Goal: Task Accomplishment & Management: Manage account settings

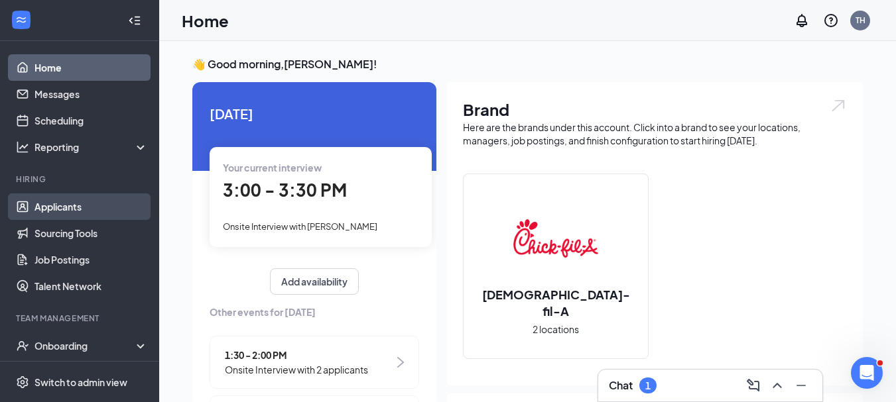
click at [64, 208] on link "Applicants" at bounding box center [90, 207] width 113 height 27
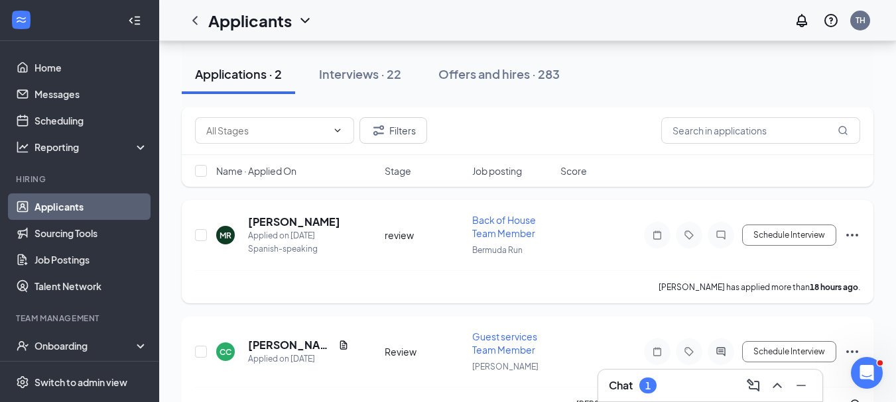
scroll to position [105, 0]
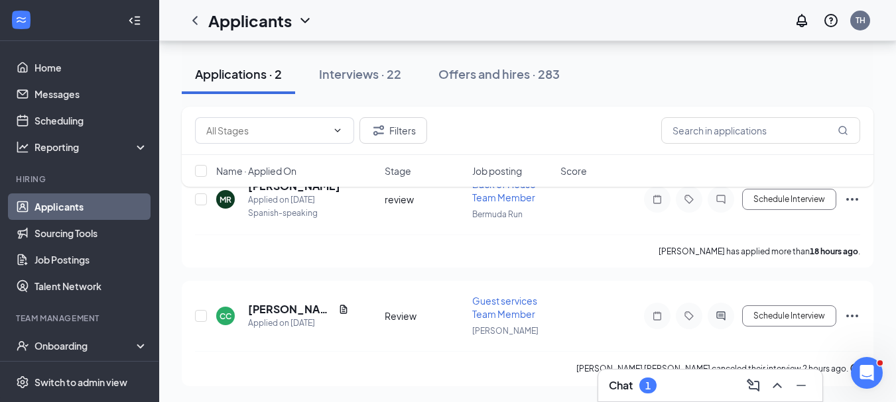
click at [675, 383] on div "Chat 1" at bounding box center [710, 385] width 203 height 21
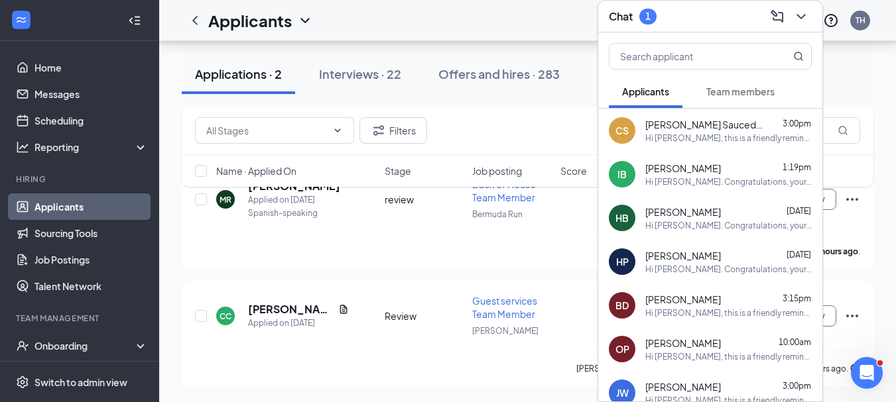
click at [542, 117] on div "Filters" at bounding box center [527, 131] width 691 height 48
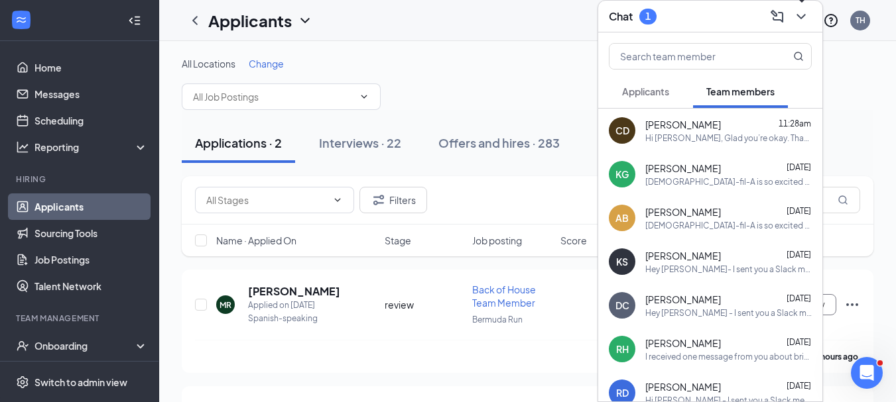
click at [804, 18] on icon "ChevronDown" at bounding box center [801, 17] width 16 height 16
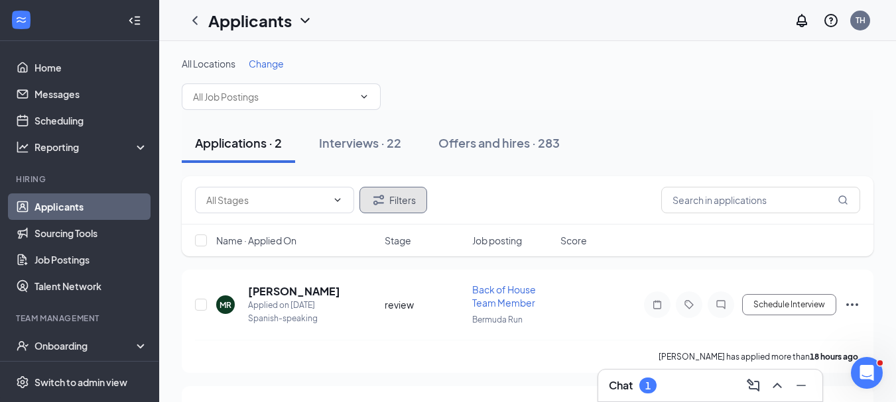
click at [399, 202] on button "Filters" at bounding box center [393, 200] width 68 height 27
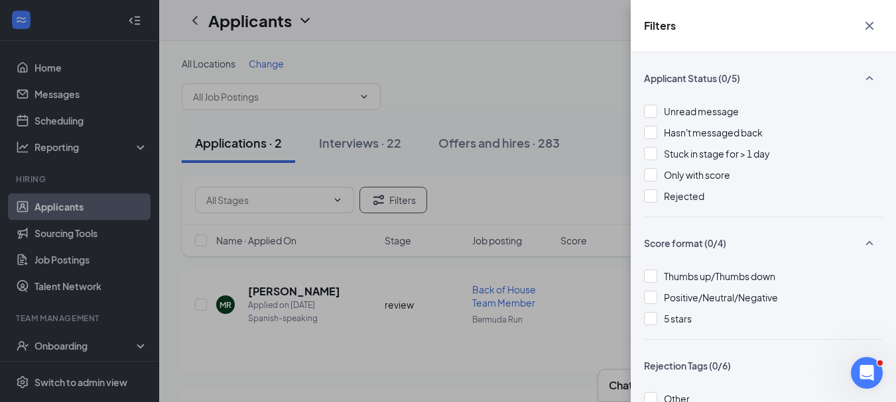
click at [591, 86] on div "Filters Applicant Status (0/5) Unread message Hasn't messaged back Stuck in sta…" at bounding box center [448, 201] width 896 height 402
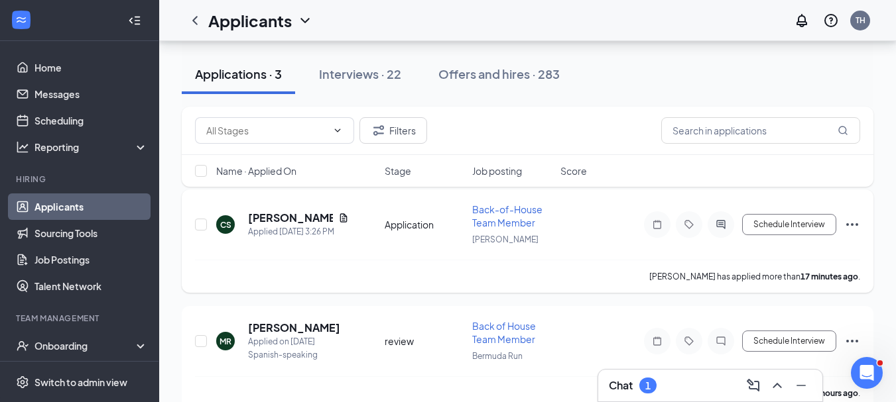
scroll to position [80, 0]
click at [371, 73] on div "Interviews · 22" at bounding box center [360, 74] width 82 height 17
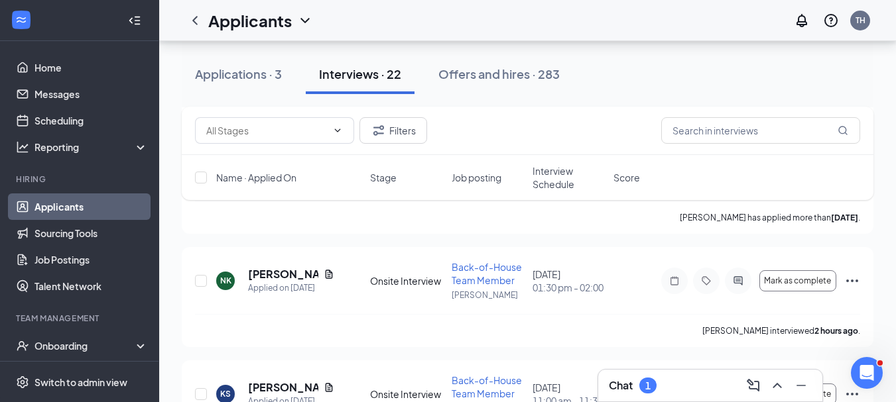
scroll to position [1624, 0]
click at [849, 280] on icon "Ellipses" at bounding box center [852, 280] width 16 height 16
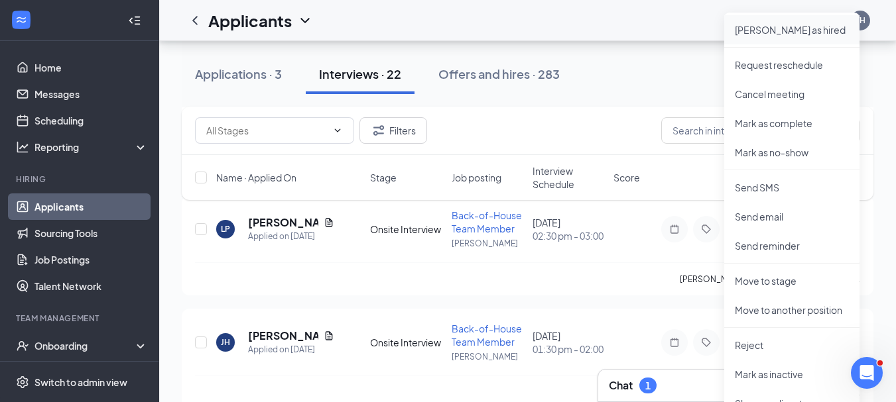
scroll to position [1902, 0]
click at [753, 346] on p "Reject" at bounding box center [792, 344] width 114 height 13
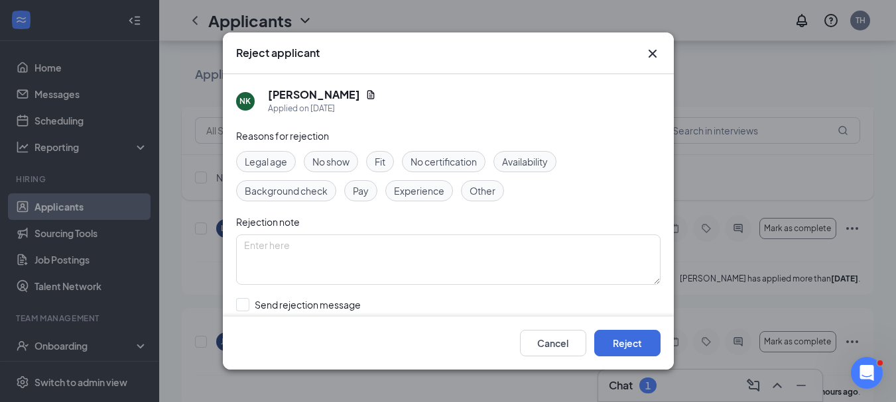
click at [331, 156] on span "No show" at bounding box center [330, 161] width 37 height 15
click at [240, 307] on input "Send rejection message If unchecked, the applicant will not receive a rejection…" at bounding box center [387, 312] width 302 height 29
checkbox input "true"
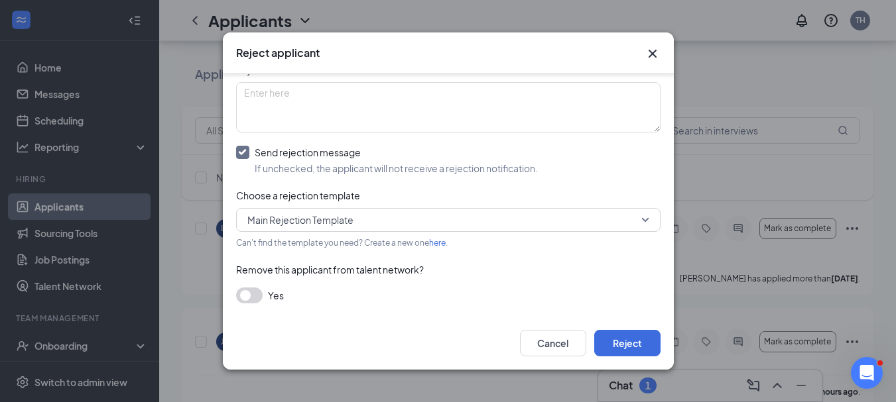
click at [255, 296] on button "button" at bounding box center [249, 296] width 27 height 16
click at [631, 345] on button "Reject" at bounding box center [627, 343] width 66 height 27
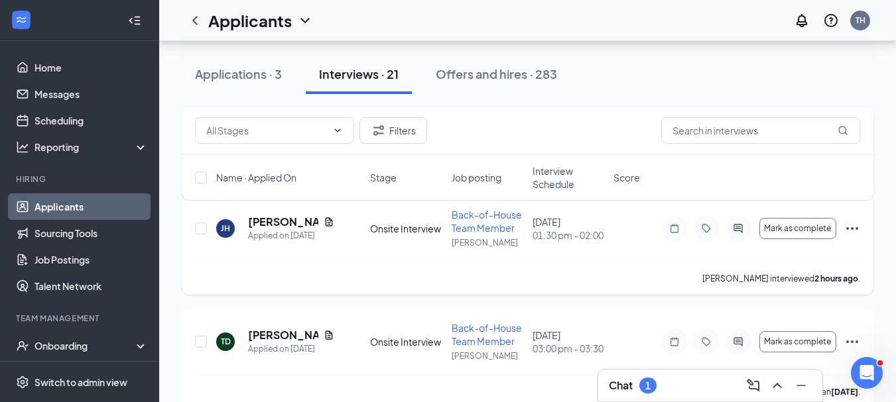
click at [850, 228] on icon "Ellipses" at bounding box center [852, 229] width 16 height 16
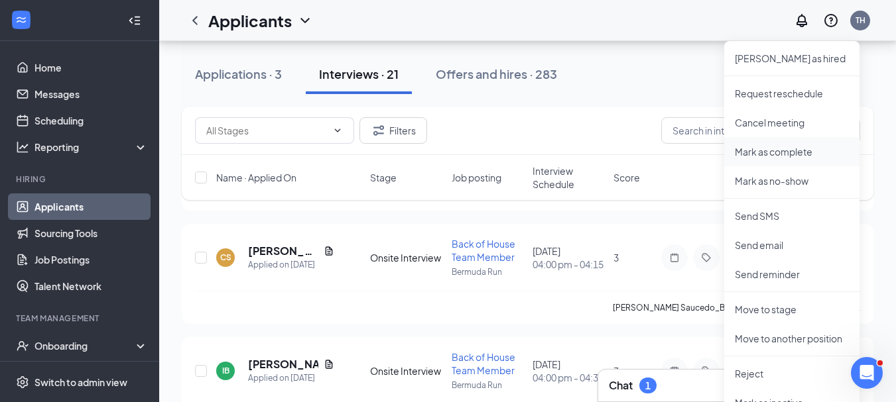
scroll to position [2100, 0]
click at [754, 375] on p "Reject" at bounding box center [792, 373] width 114 height 13
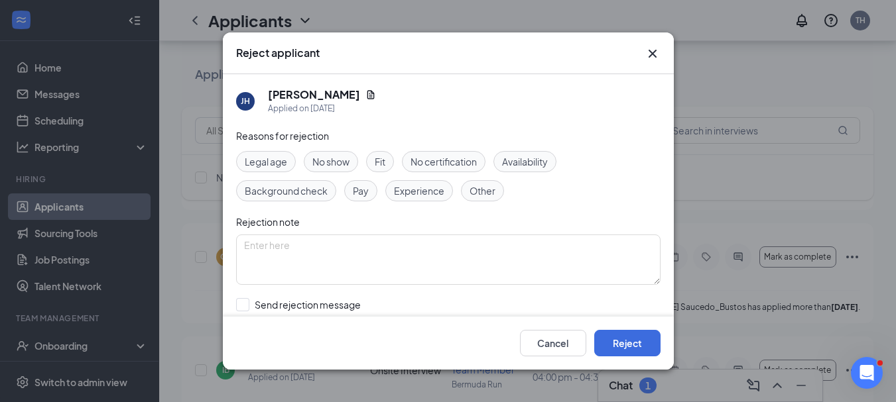
click at [327, 157] on span "No show" at bounding box center [330, 161] width 37 height 15
click at [239, 304] on input "Send rejection message If unchecked, the applicant will not receive a rejection…" at bounding box center [387, 312] width 302 height 29
checkbox input "true"
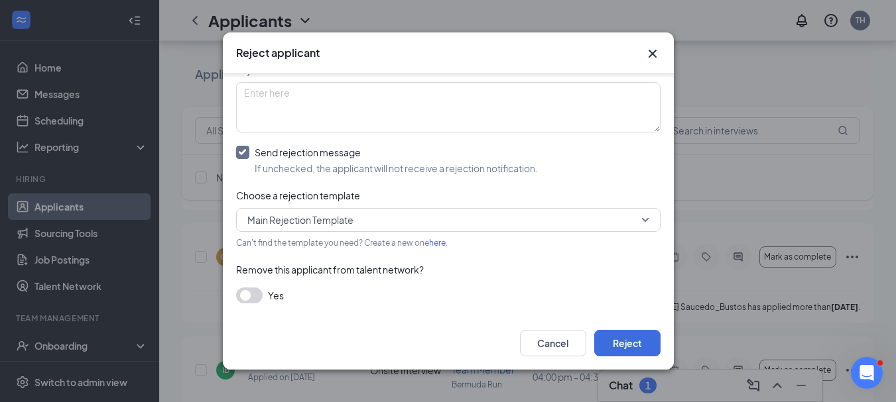
click at [250, 296] on button "button" at bounding box center [249, 296] width 27 height 16
click at [629, 341] on button "Reject" at bounding box center [627, 343] width 66 height 27
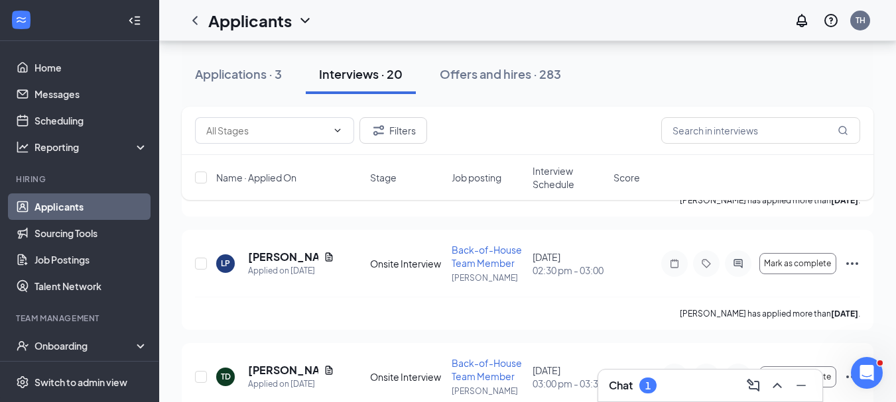
scroll to position [4021, 0]
click at [853, 261] on icon "Ellipses" at bounding box center [852, 263] width 16 height 16
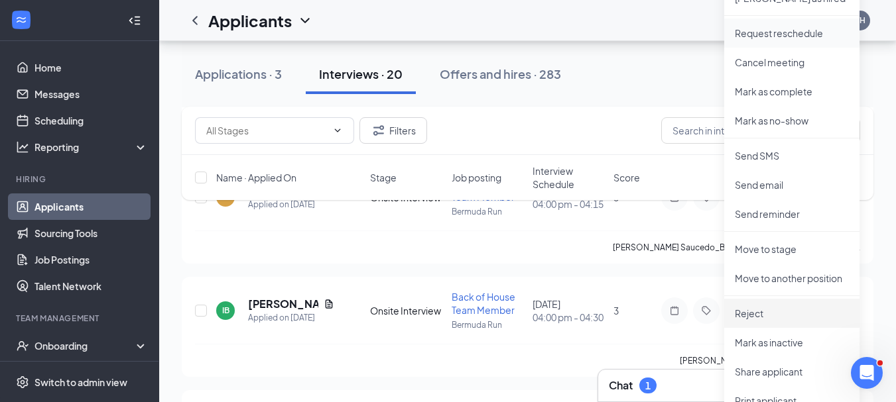
scroll to position [4315, 0]
click at [745, 310] on p "Reject" at bounding box center [792, 312] width 114 height 13
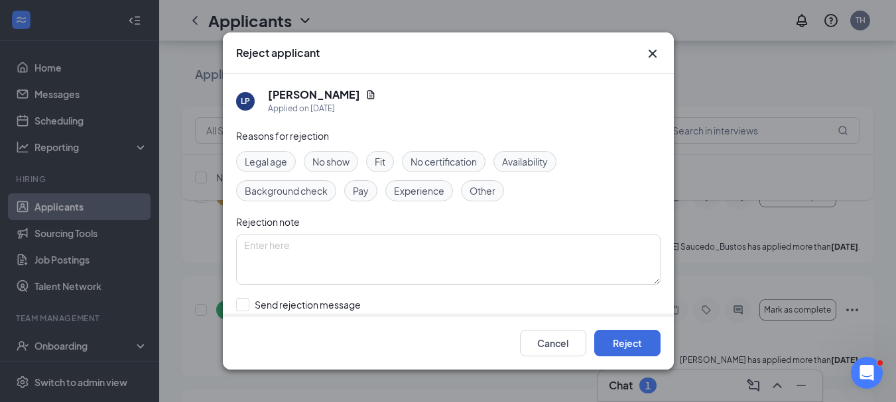
click at [335, 161] on span "No show" at bounding box center [330, 161] width 37 height 15
click at [240, 302] on input "Send rejection message If unchecked, the applicant will not receive a rejection…" at bounding box center [387, 312] width 302 height 29
checkbox input "true"
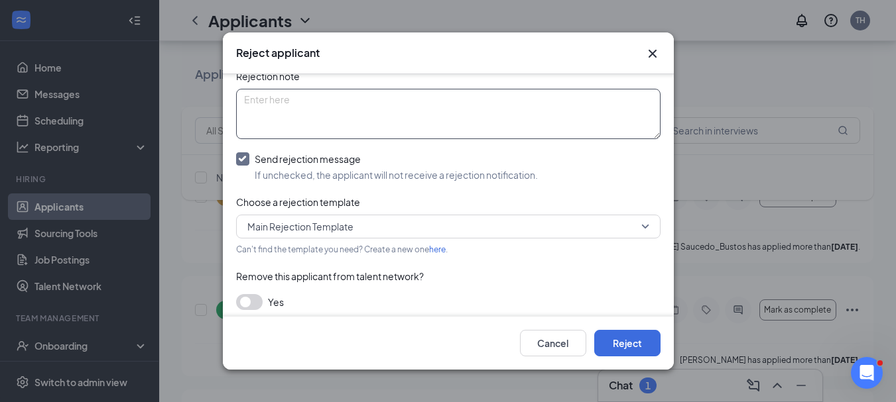
scroll to position [152, 0]
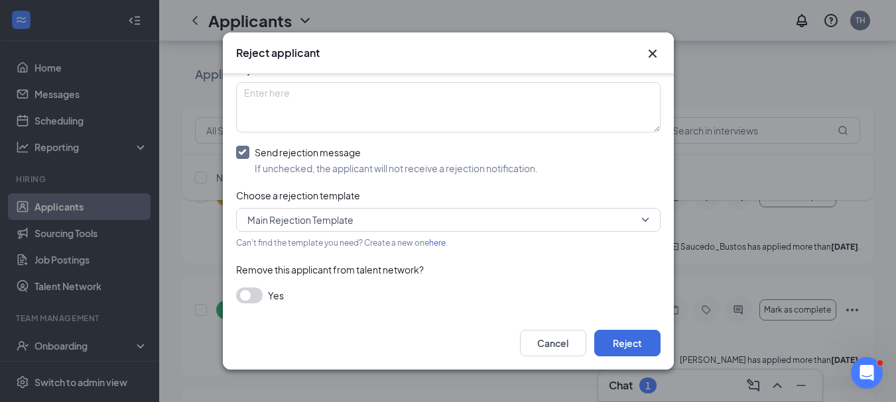
click at [253, 292] on button "button" at bounding box center [249, 296] width 27 height 16
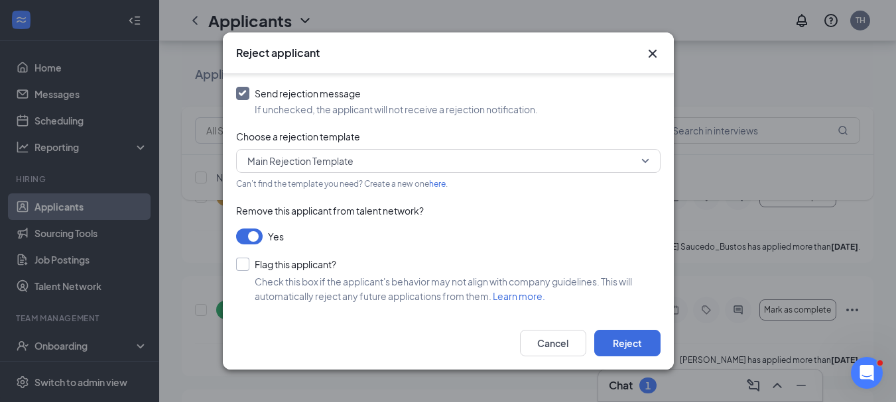
click at [243, 263] on input "Flag this applicant?" at bounding box center [286, 264] width 100 height 13
checkbox input "true"
click at [626, 341] on button "Reject" at bounding box center [627, 343] width 66 height 27
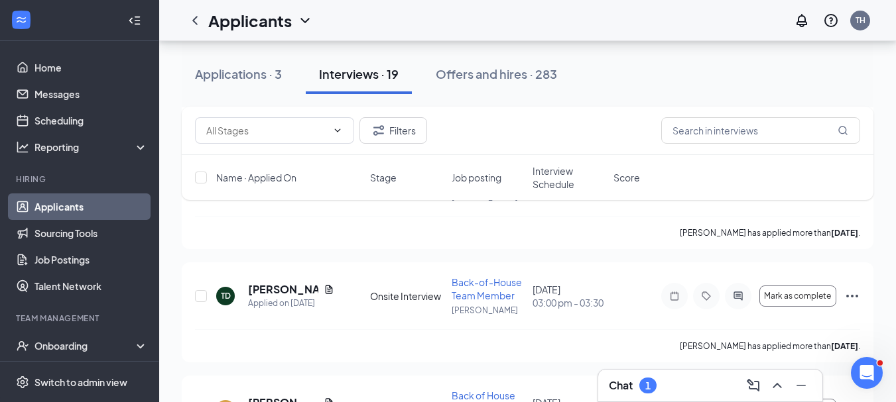
scroll to position [3874, 0]
click at [852, 298] on icon "Ellipses" at bounding box center [852, 297] width 12 height 3
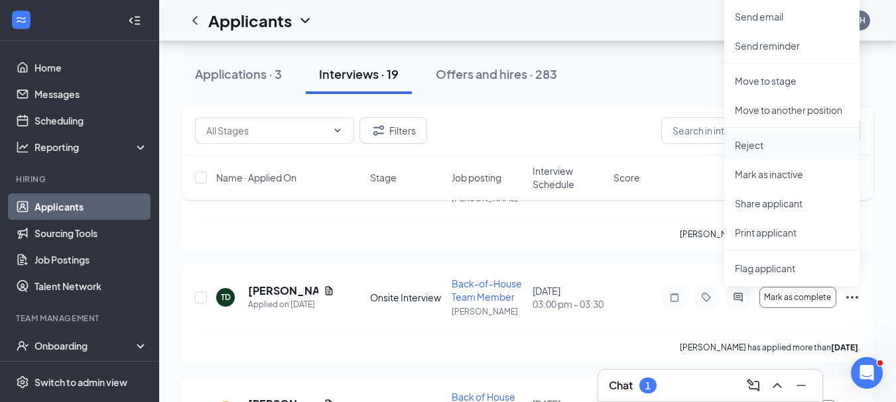
click at [750, 149] on p "Reject" at bounding box center [792, 145] width 114 height 13
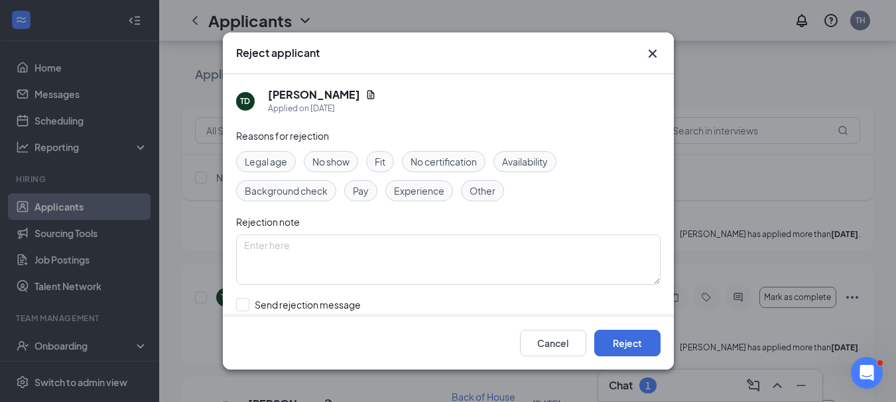
click at [341, 166] on span "No show" at bounding box center [330, 161] width 37 height 15
click at [241, 306] on input "Send rejection message If unchecked, the applicant will not receive a rejection…" at bounding box center [387, 312] width 302 height 29
checkbox input "true"
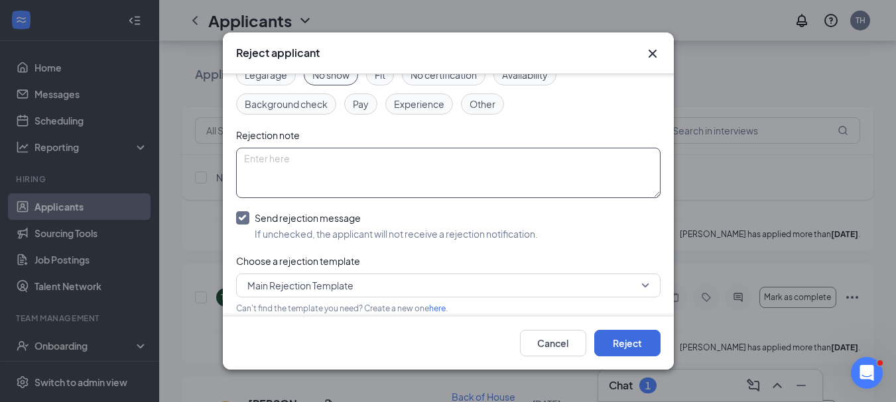
scroll to position [152, 0]
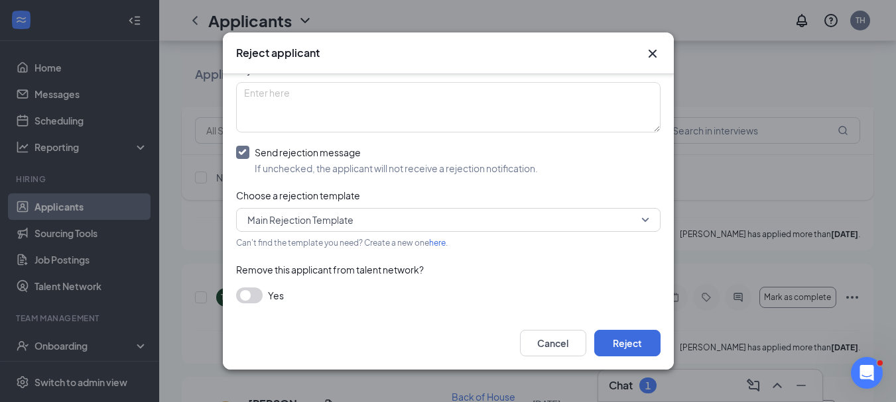
click at [255, 296] on button "button" at bounding box center [249, 296] width 27 height 16
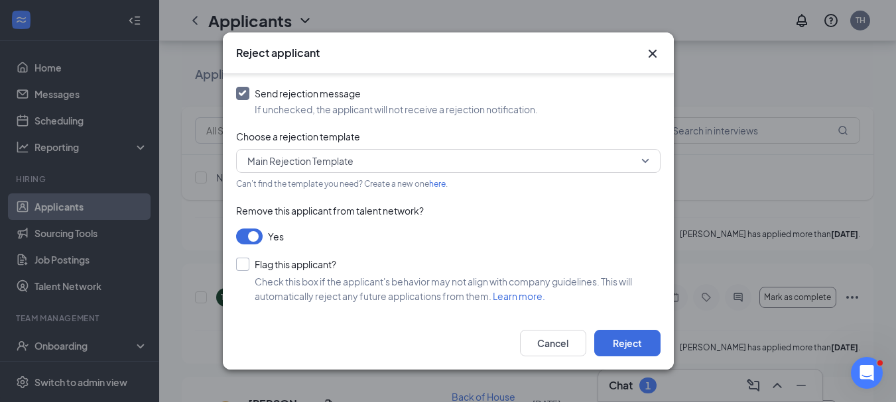
click at [239, 268] on input "Flag this applicant?" at bounding box center [286, 264] width 100 height 13
checkbox input "true"
click at [630, 343] on button "Reject" at bounding box center [627, 343] width 66 height 27
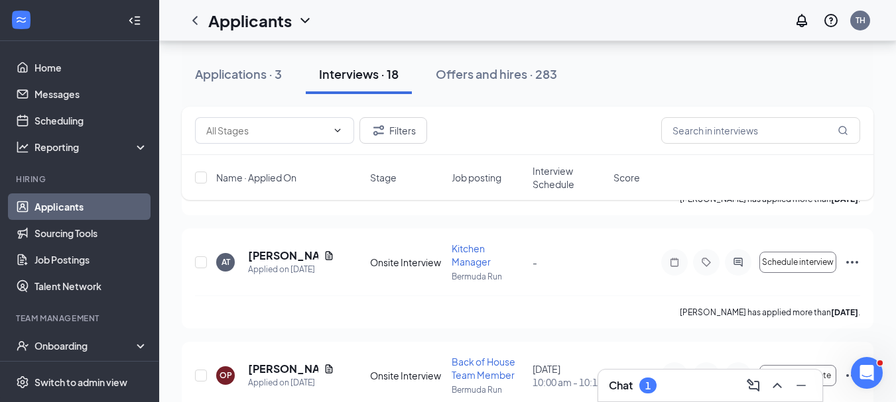
scroll to position [2756, 0]
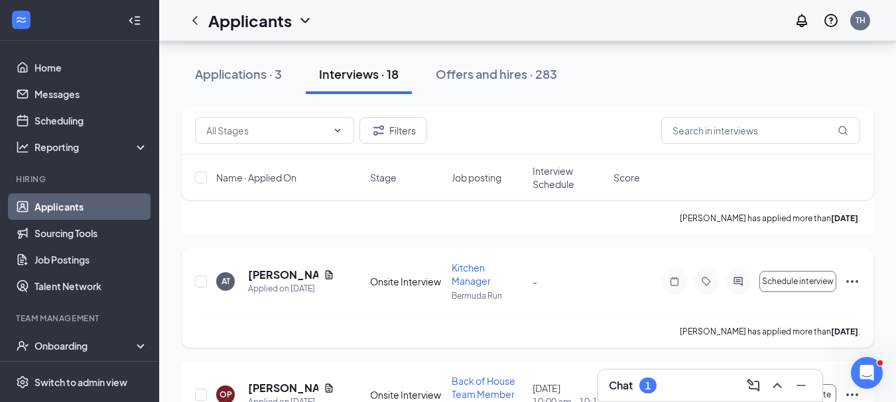
click at [853, 280] on icon "Ellipses" at bounding box center [852, 281] width 12 height 3
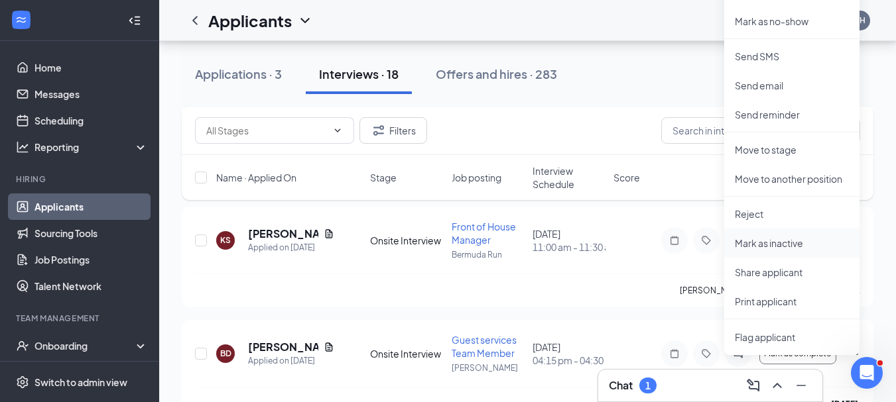
scroll to position [3138, 0]
click at [745, 215] on p "Reject" at bounding box center [792, 213] width 114 height 13
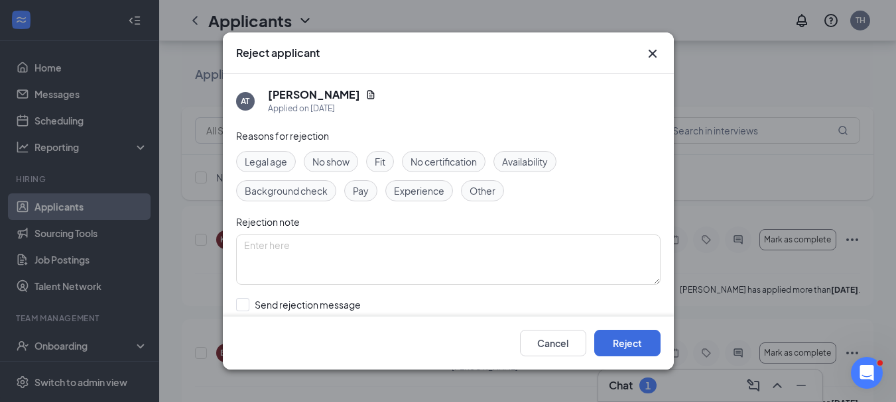
click at [334, 158] on span "No show" at bounding box center [330, 161] width 37 height 15
click at [239, 305] on input "Send rejection message If unchecked, the applicant will not receive a rejection…" at bounding box center [387, 312] width 302 height 29
checkbox input "true"
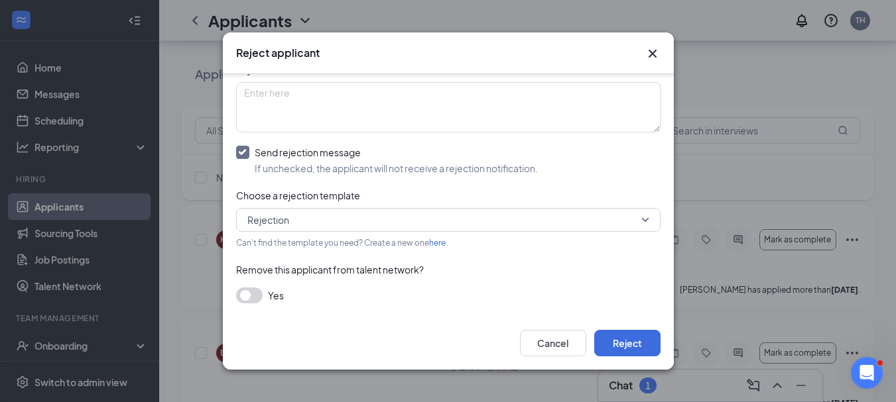
click at [255, 298] on button "button" at bounding box center [249, 296] width 27 height 16
click at [630, 343] on button "Reject" at bounding box center [627, 343] width 66 height 27
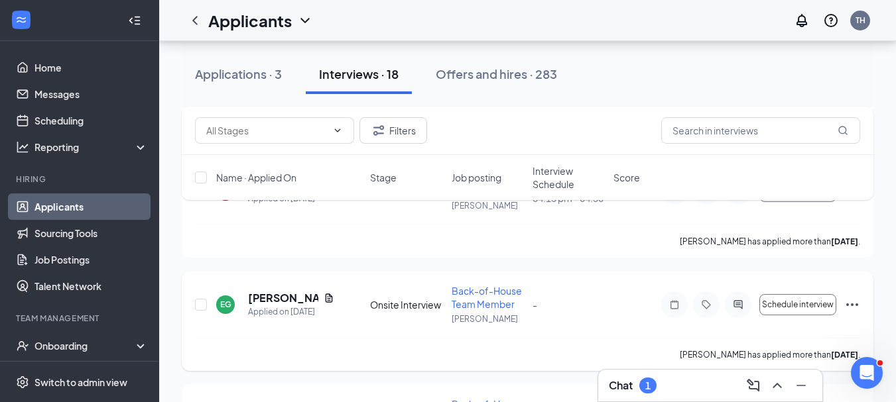
scroll to position [3117, 0]
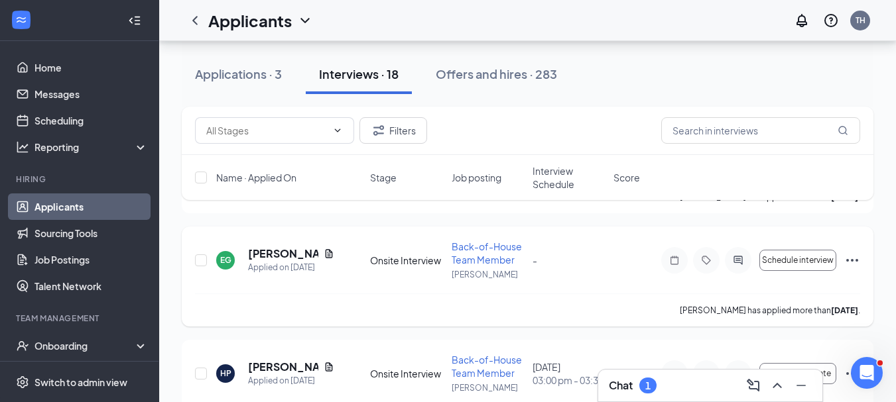
click at [851, 260] on icon "Ellipses" at bounding box center [852, 261] width 16 height 16
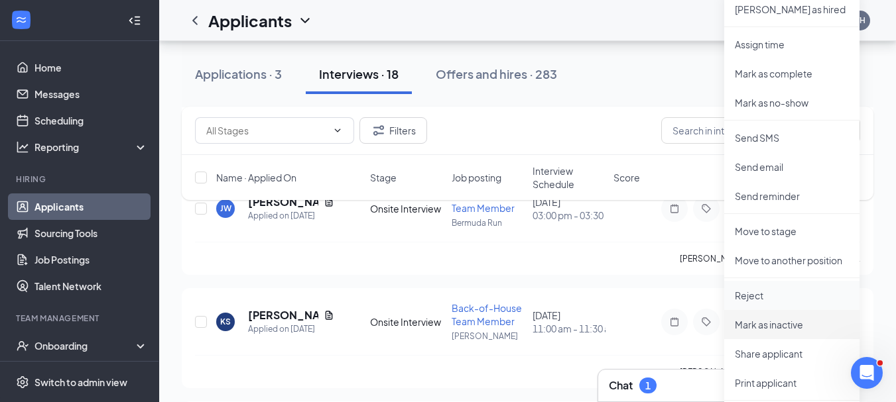
scroll to position [3396, 0]
click at [749, 296] on p "Reject" at bounding box center [792, 294] width 114 height 13
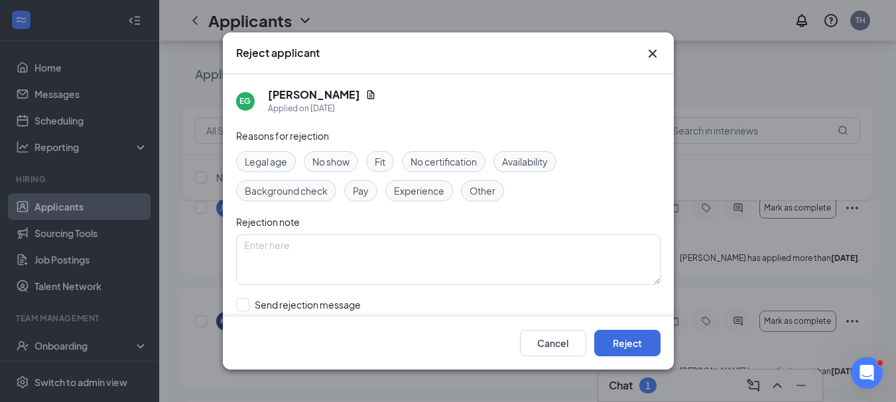
click at [479, 191] on span "Other" at bounding box center [482, 191] width 26 height 15
click at [347, 253] on textarea at bounding box center [448, 260] width 424 height 50
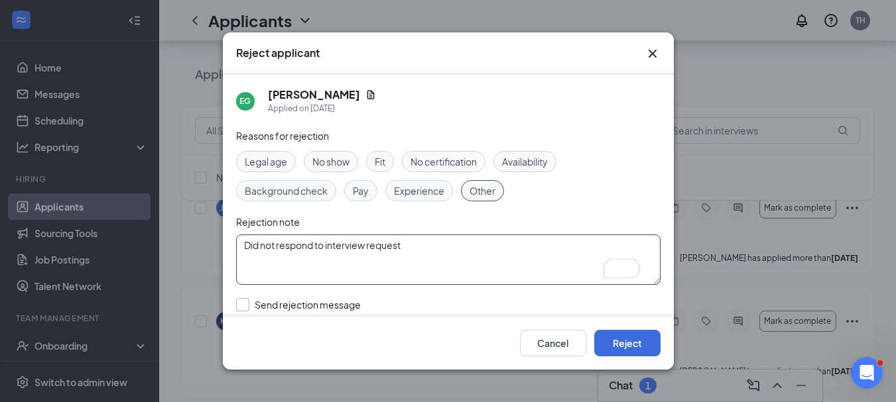
type textarea "Did not respond to interview request"
click at [241, 302] on input "Send rejection message If unchecked, the applicant will not receive a rejection…" at bounding box center [387, 312] width 302 height 29
checkbox input "true"
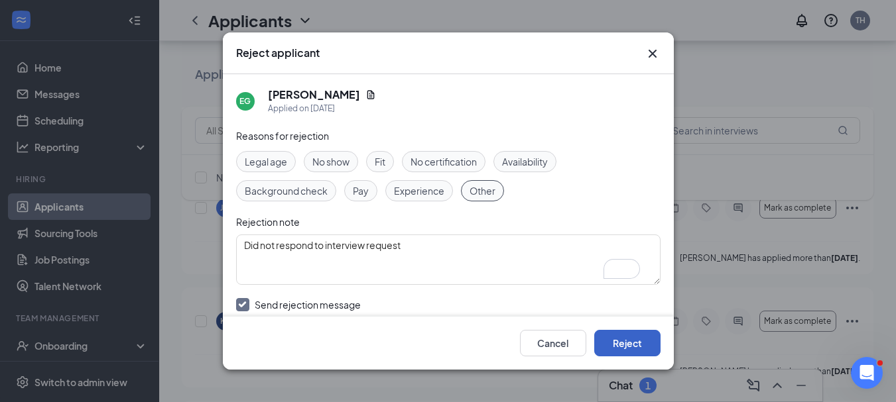
click at [609, 343] on button "Reject" at bounding box center [627, 343] width 66 height 27
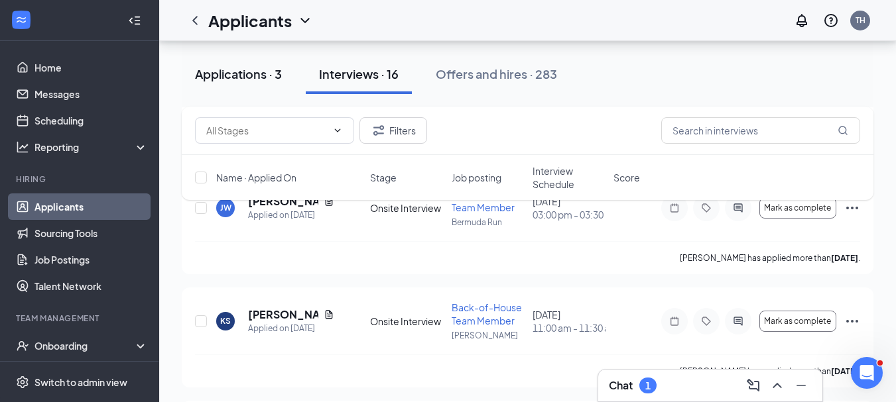
click at [247, 70] on div "Applications · 3" at bounding box center [238, 74] width 87 height 17
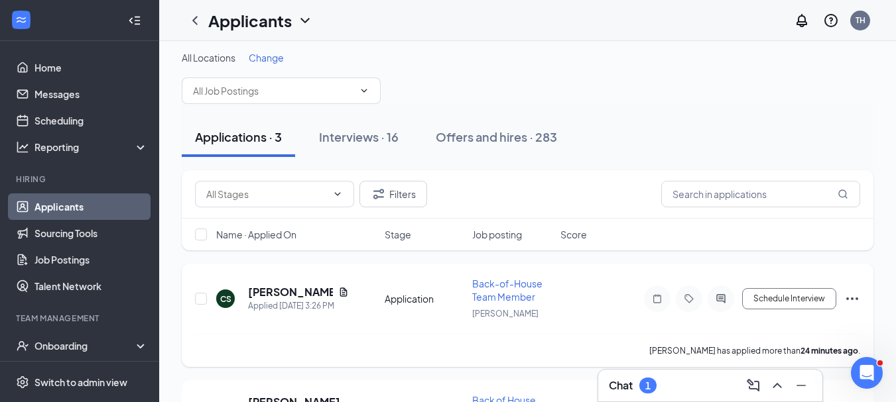
scroll to position [3, 0]
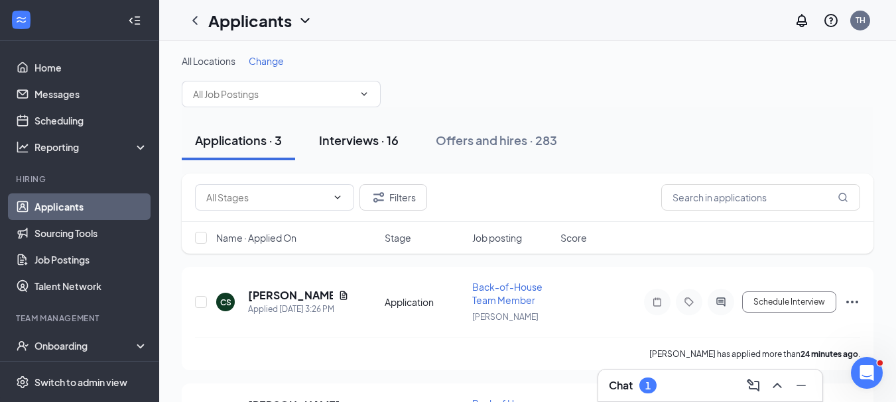
click at [353, 137] on div "Interviews · 16" at bounding box center [359, 140] width 80 height 17
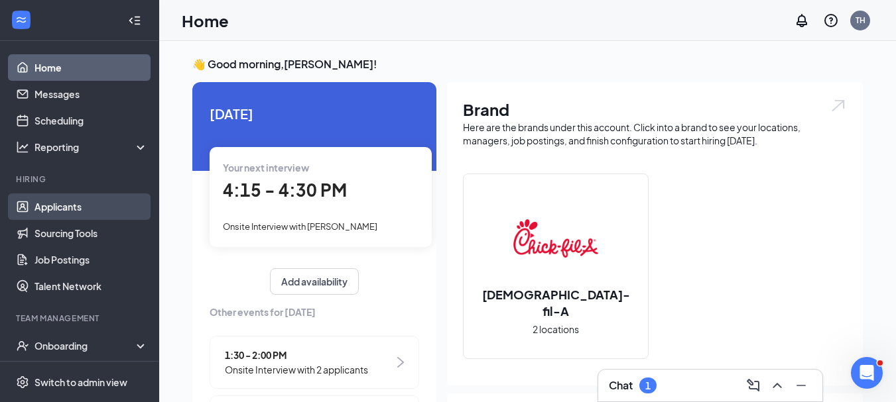
click at [61, 205] on link "Applicants" at bounding box center [90, 207] width 113 height 27
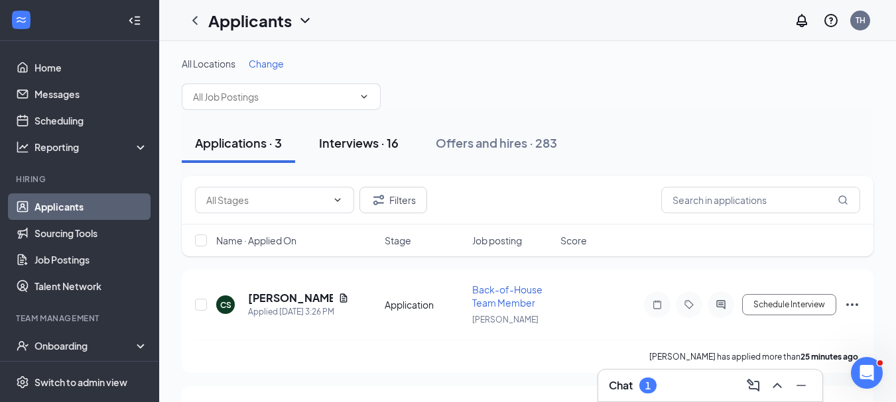
click at [354, 147] on div "Interviews · 16" at bounding box center [359, 143] width 80 height 17
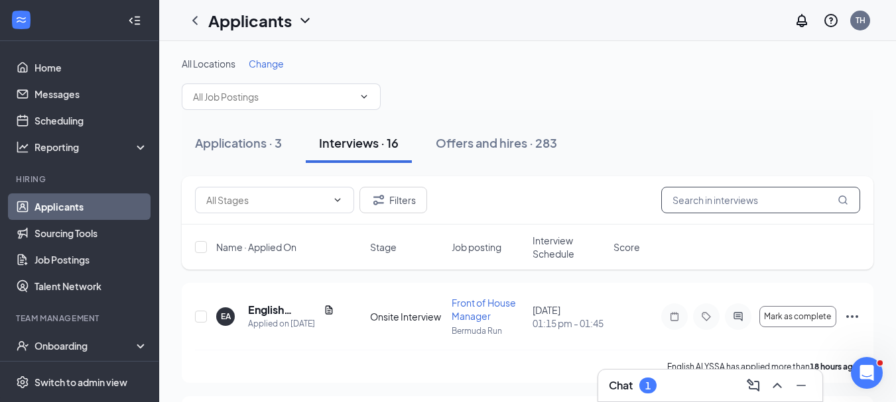
click at [694, 204] on input "text" at bounding box center [760, 200] width 199 height 27
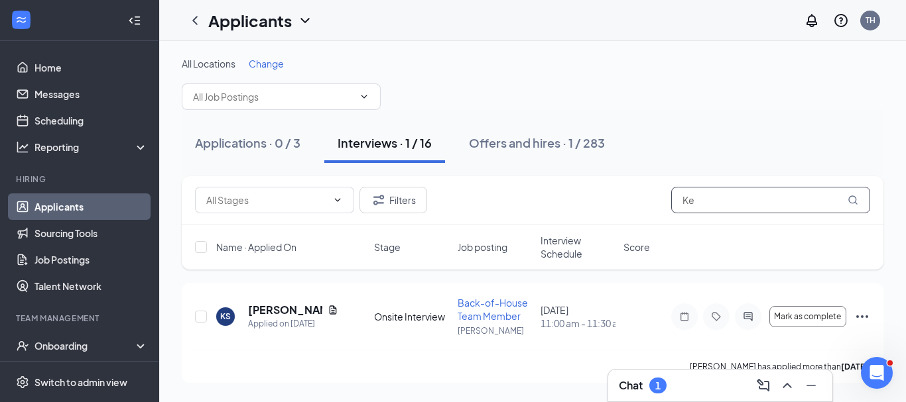
type input "K"
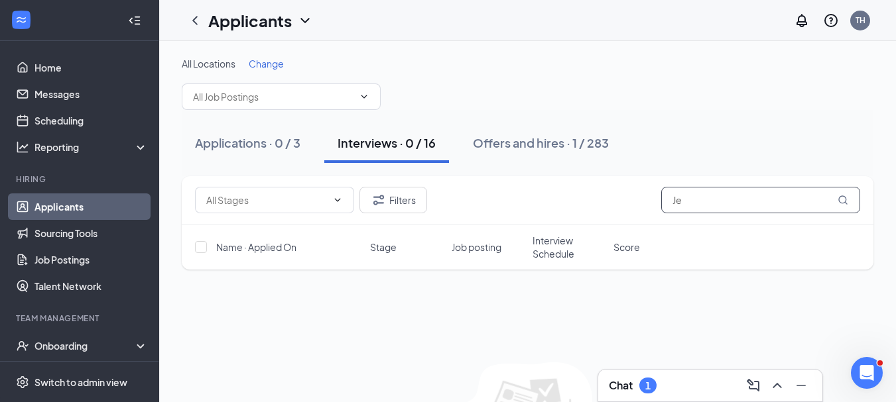
type input "J"
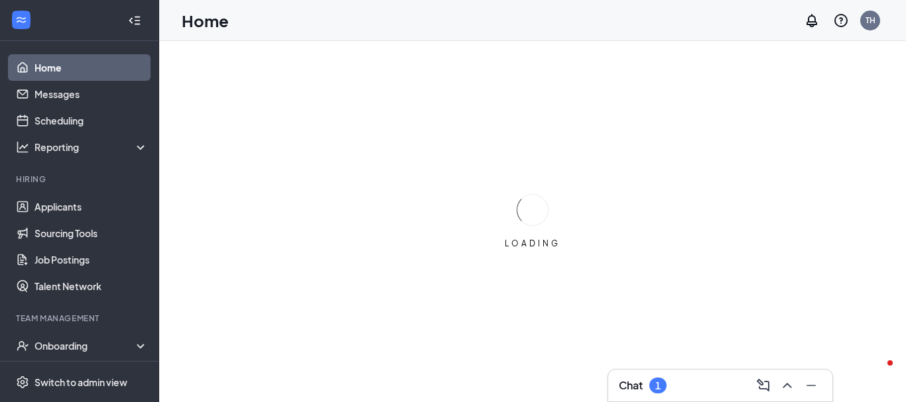
click at [687, 379] on div "Chat 1" at bounding box center [720, 385] width 203 height 21
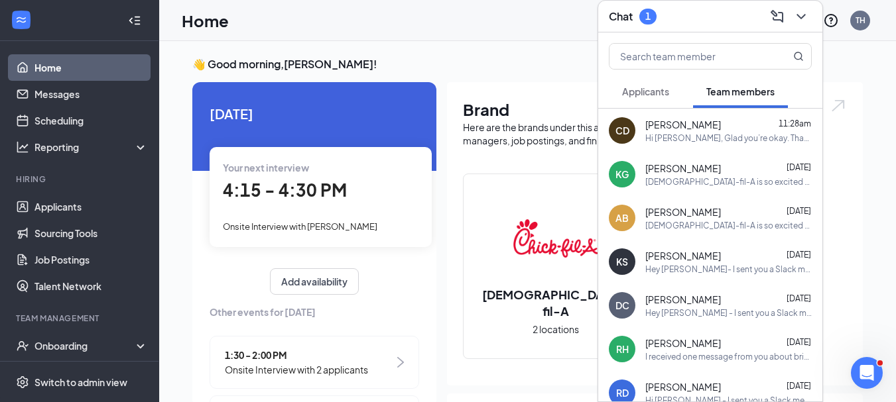
click at [642, 95] on span "Applicants" at bounding box center [645, 92] width 47 height 12
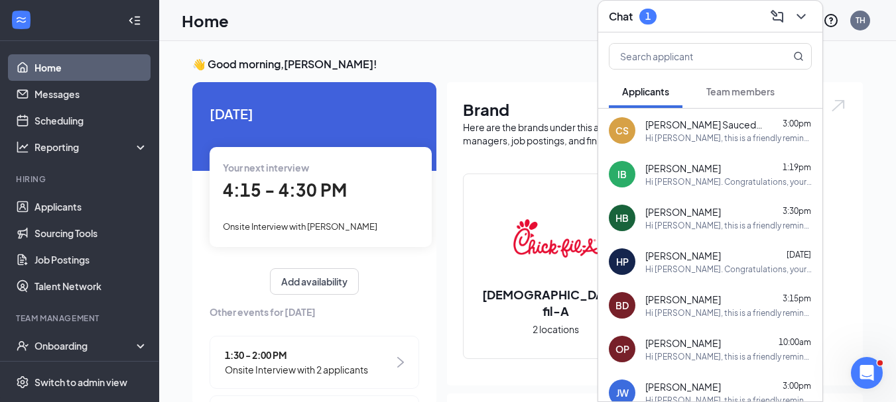
click at [688, 134] on div "Hi [PERSON_NAME], this is a friendly reminder. Your meeting with [DEMOGRAPHIC_D…" at bounding box center [728, 138] width 166 height 11
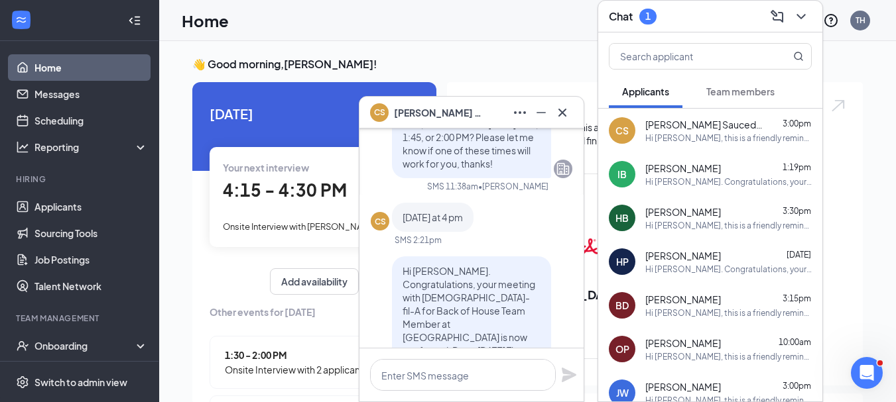
scroll to position [-539, 0]
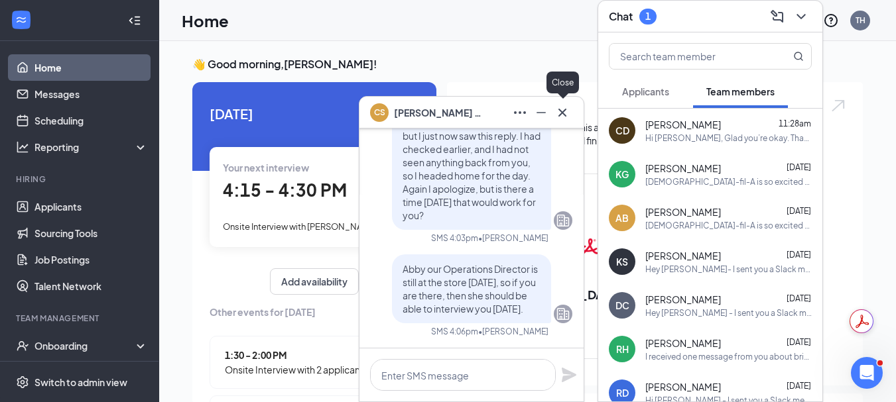
click at [563, 112] on icon "Cross" at bounding box center [562, 112] width 8 height 8
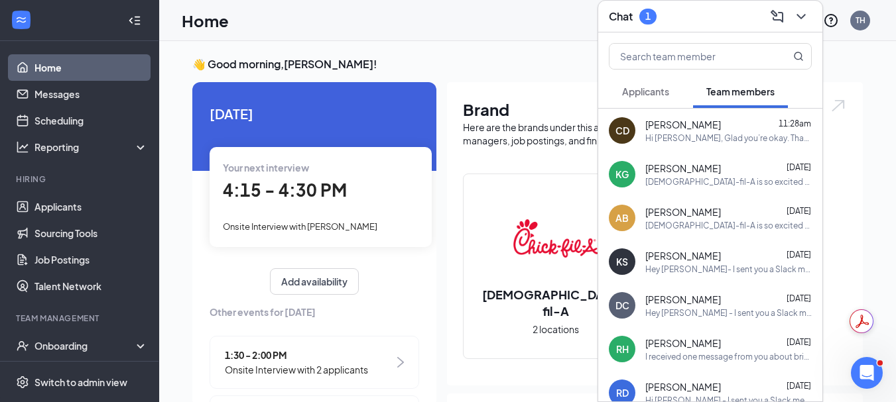
click at [332, 197] on span "4:15 - 4:30 PM" at bounding box center [285, 190] width 124 height 22
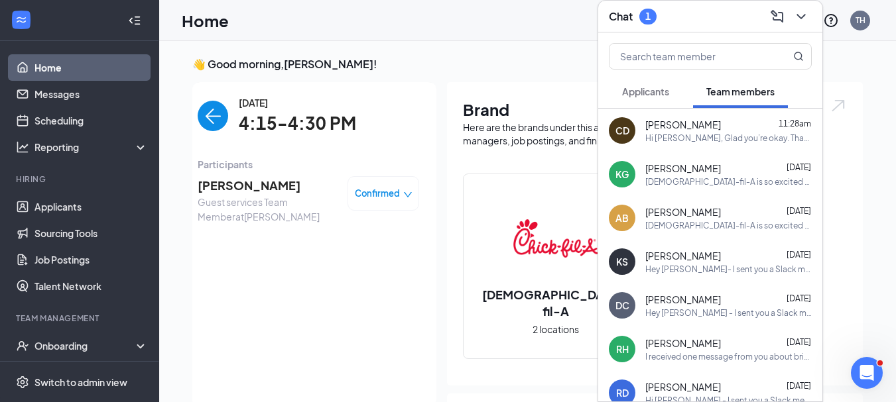
scroll to position [5, 0]
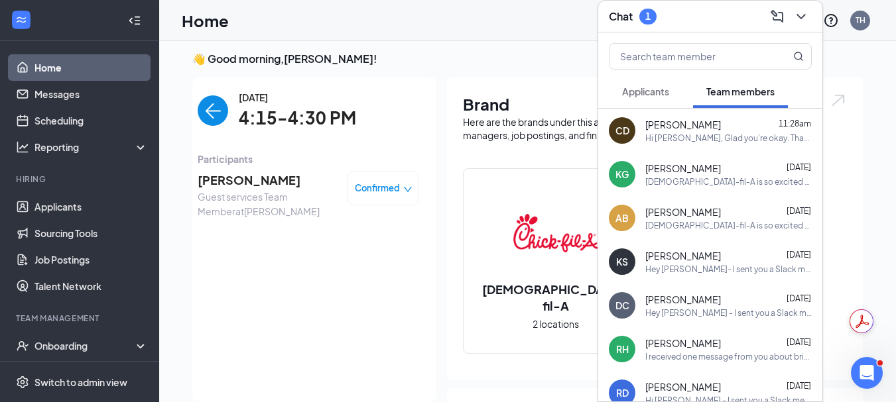
click at [206, 111] on img "back-button" at bounding box center [213, 110] width 30 height 30
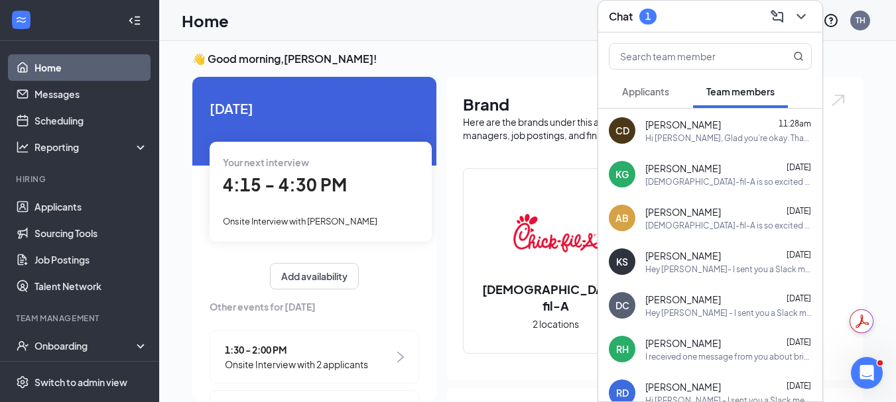
scroll to position [203, 0]
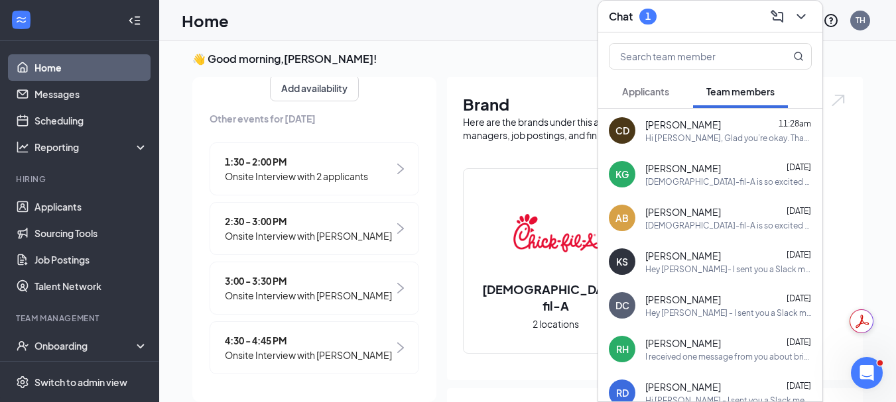
click at [386, 152] on div "1:30 - 2:00 PM Onsite Interview with 2 applicants" at bounding box center [313, 169] width 209 height 53
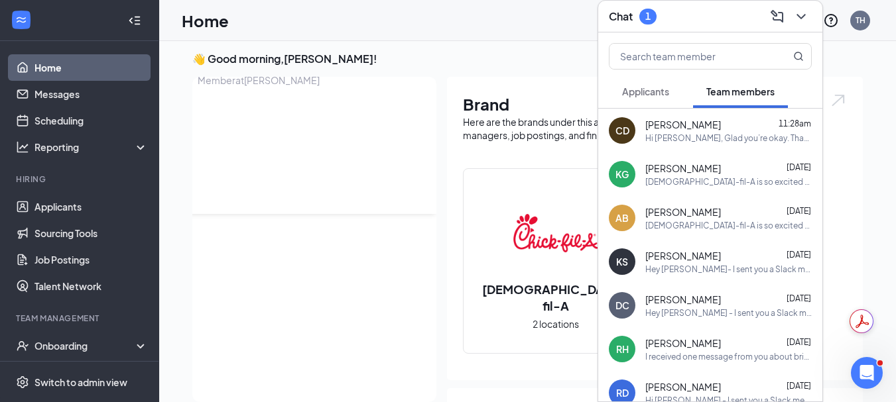
scroll to position [0, 0]
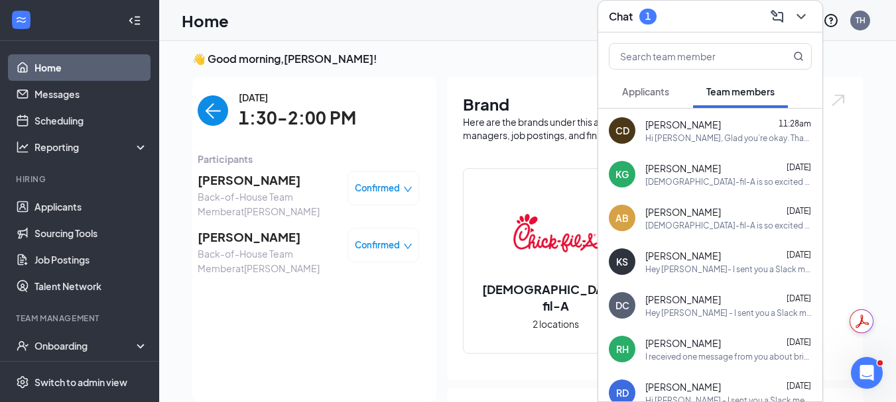
click at [403, 187] on icon "down" at bounding box center [407, 189] width 9 height 9
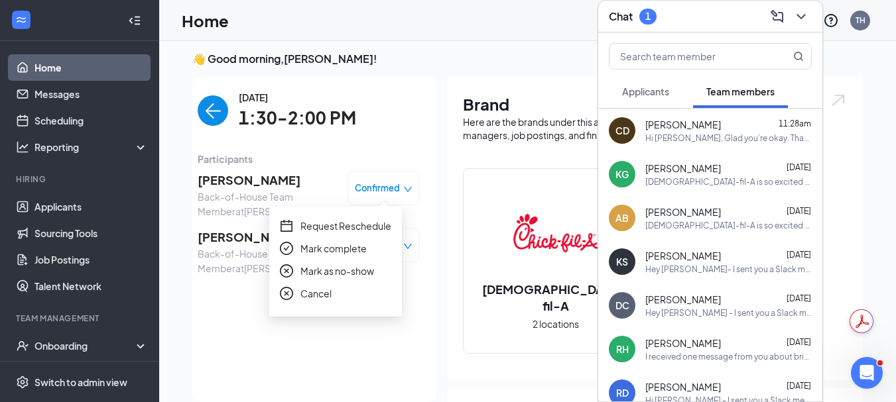
click at [341, 272] on span "Mark as no-show" at bounding box center [337, 271] width 74 height 15
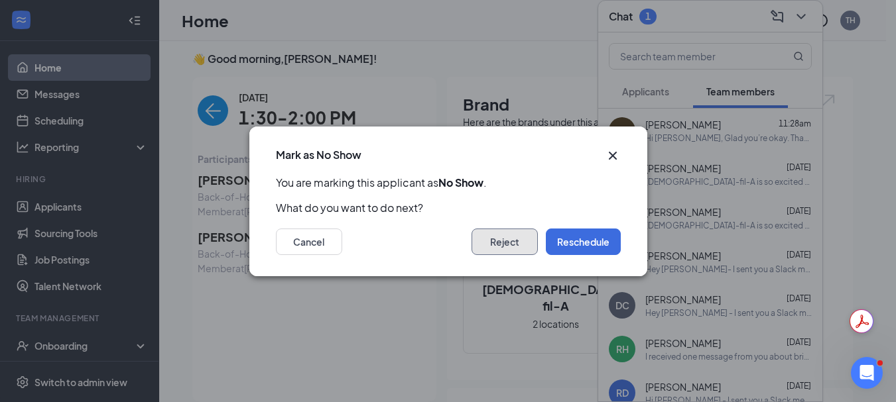
click at [495, 244] on button "Reject" at bounding box center [504, 242] width 66 height 27
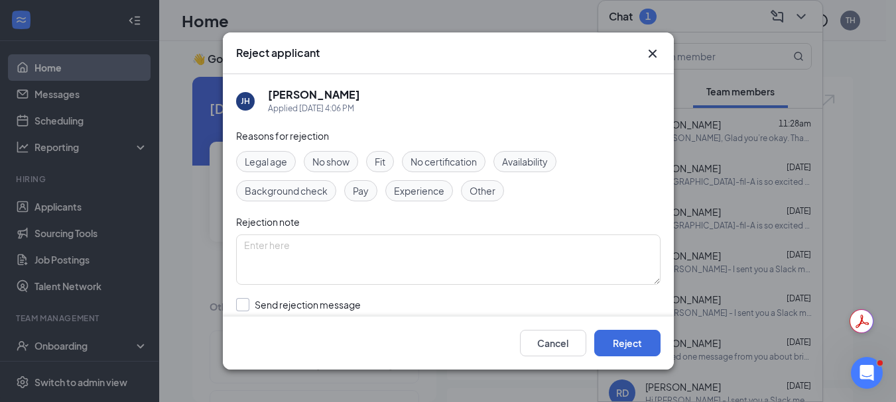
click at [242, 303] on input "Send rejection message If unchecked, the applicant will not receive a rejection…" at bounding box center [387, 312] width 302 height 29
checkbox input "true"
click at [621, 341] on button "Reject" at bounding box center [627, 343] width 66 height 27
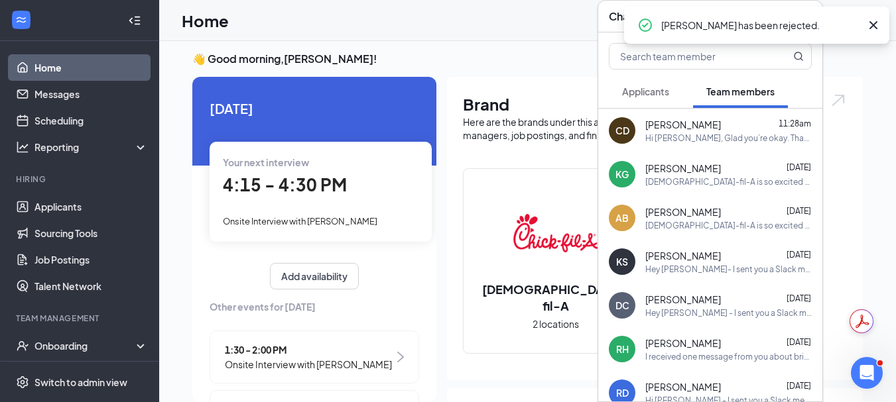
click at [397, 360] on img at bounding box center [400, 357] width 7 height 11
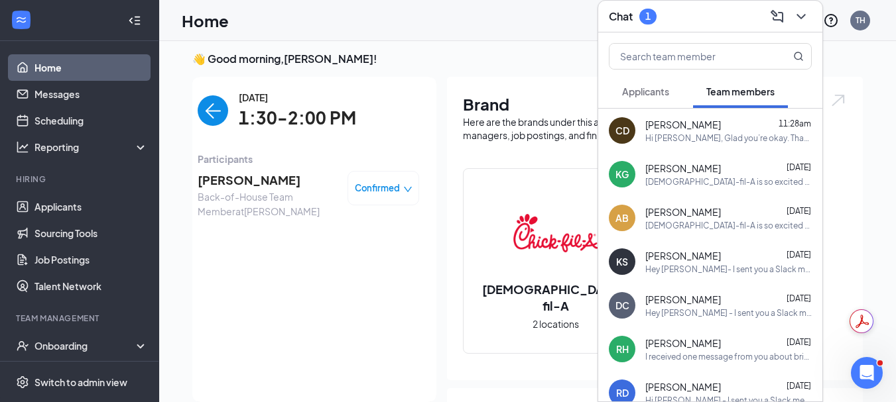
click at [396, 194] on div "Confirmed" at bounding box center [384, 188] width 58 height 13
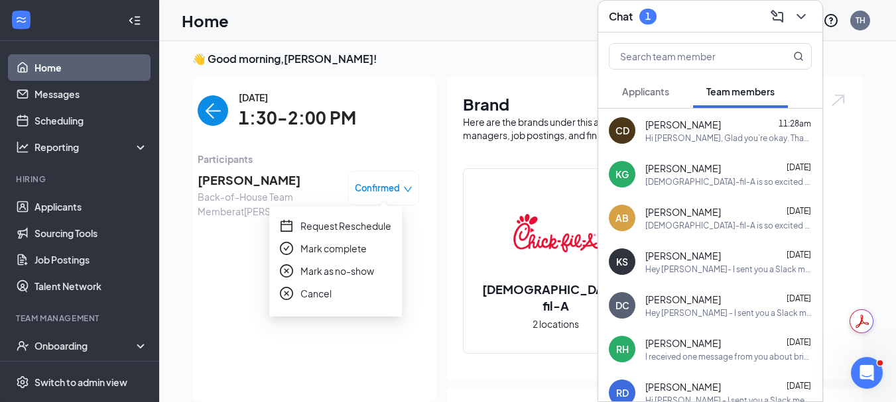
click at [343, 268] on span "Mark as no-show" at bounding box center [337, 271] width 74 height 15
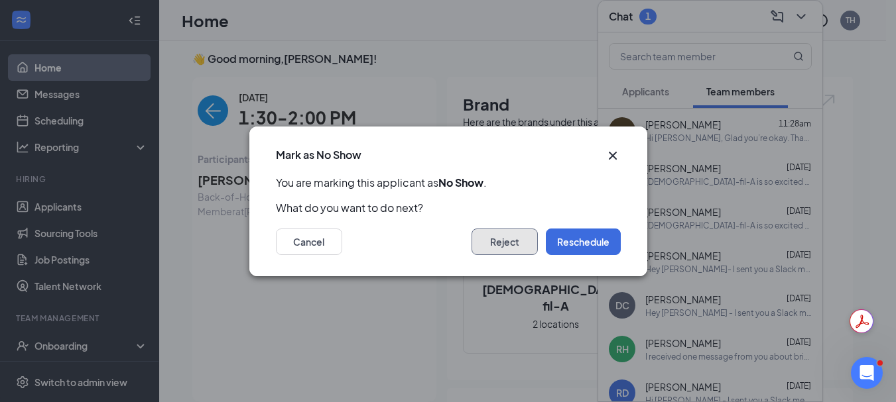
click at [503, 241] on button "Reject" at bounding box center [504, 242] width 66 height 27
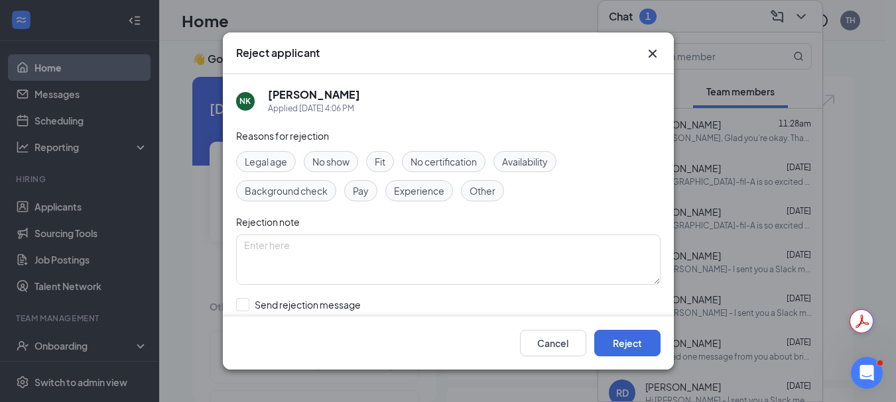
click at [328, 158] on span "No show" at bounding box center [330, 161] width 37 height 15
click at [243, 298] on input "Send rejection message If unchecked, the applicant will not receive a rejection…" at bounding box center [387, 312] width 302 height 29
checkbox input "true"
click at [628, 343] on button "Reject" at bounding box center [627, 343] width 66 height 27
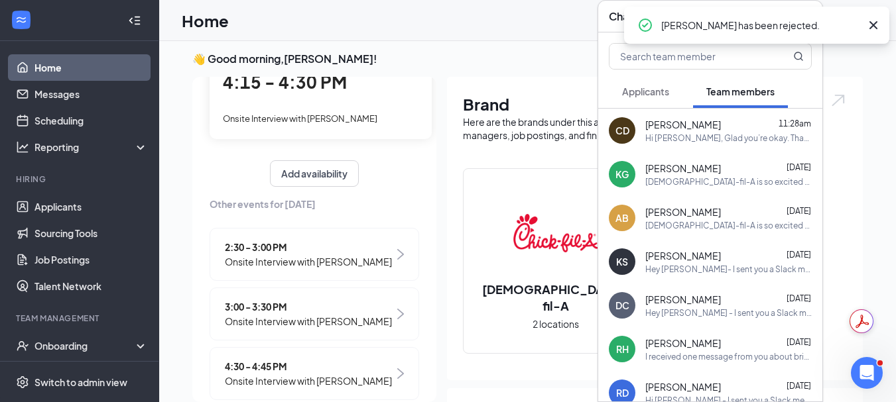
scroll to position [143, 0]
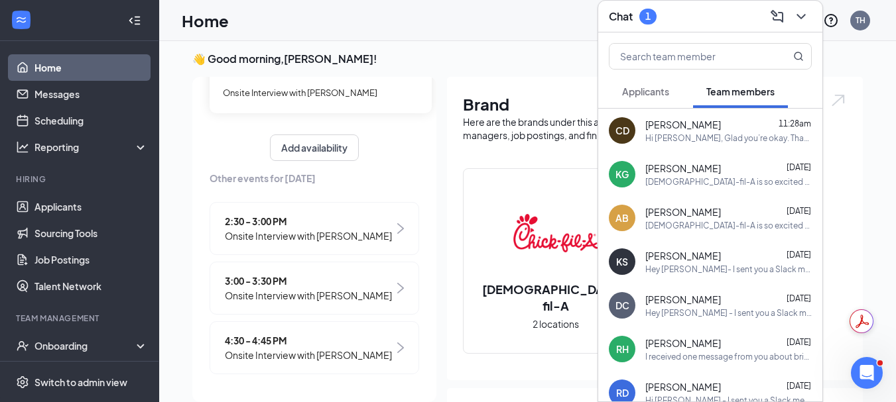
click at [386, 217] on div "2:30 - 3:00 PM Onsite Interview with Lewis Propst" at bounding box center [313, 228] width 209 height 53
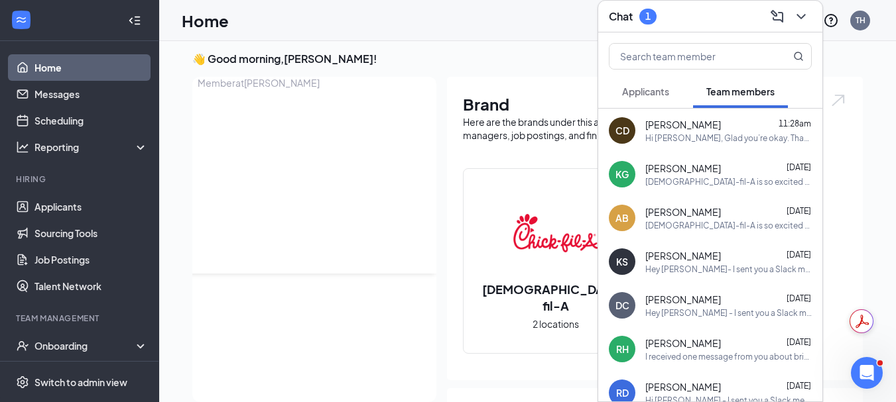
scroll to position [0, 0]
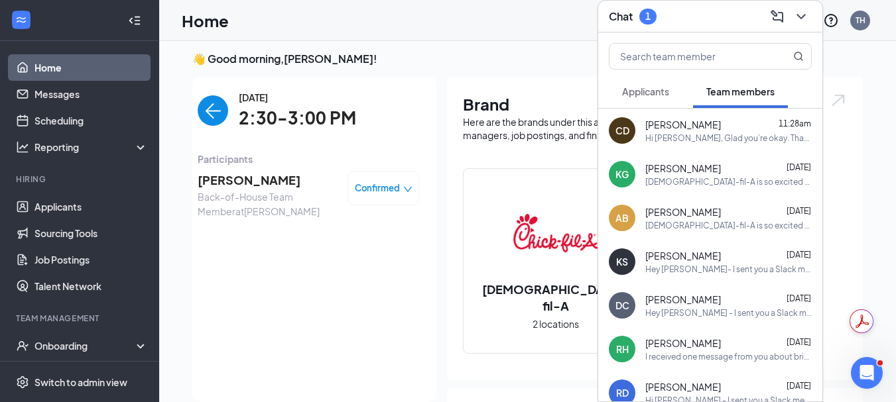
click at [388, 187] on span "Confirmed" at bounding box center [377, 188] width 45 height 13
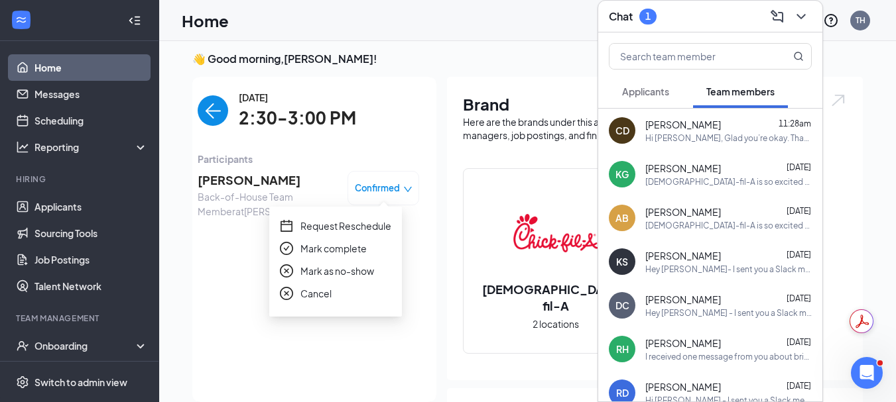
click at [338, 270] on span "Mark as no-show" at bounding box center [337, 271] width 74 height 15
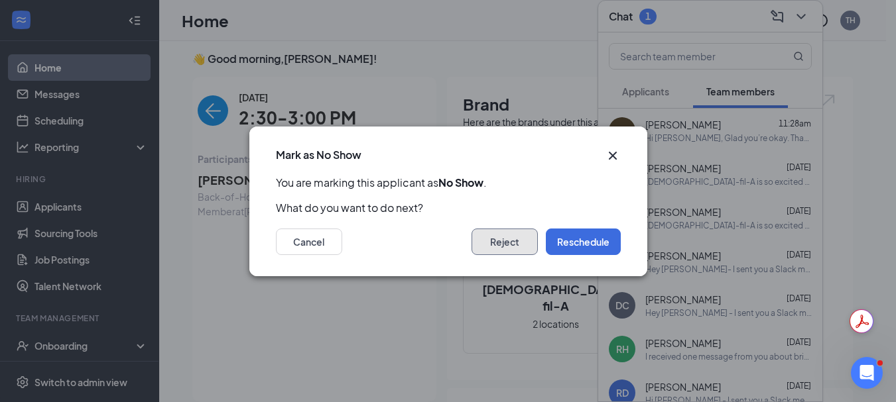
click at [493, 239] on button "Reject" at bounding box center [504, 242] width 66 height 27
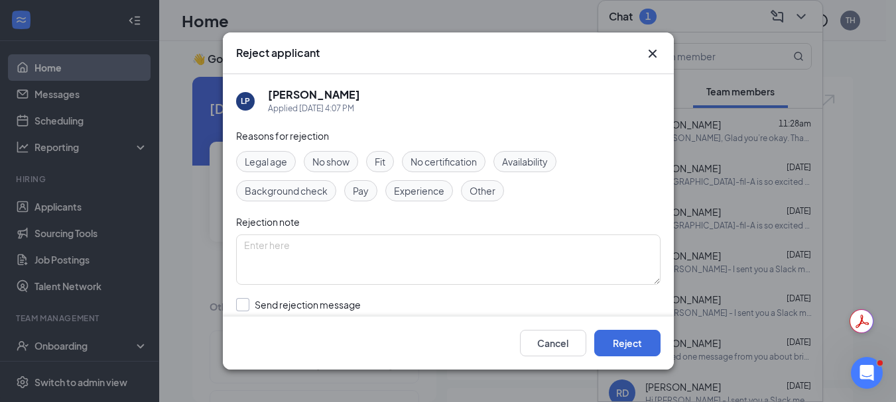
click at [243, 300] on input "Send rejection message If unchecked, the applicant will not receive a rejection…" at bounding box center [387, 312] width 302 height 29
checkbox input "true"
click at [339, 156] on span "No show" at bounding box center [330, 161] width 37 height 15
click at [634, 345] on button "Reject" at bounding box center [627, 343] width 66 height 27
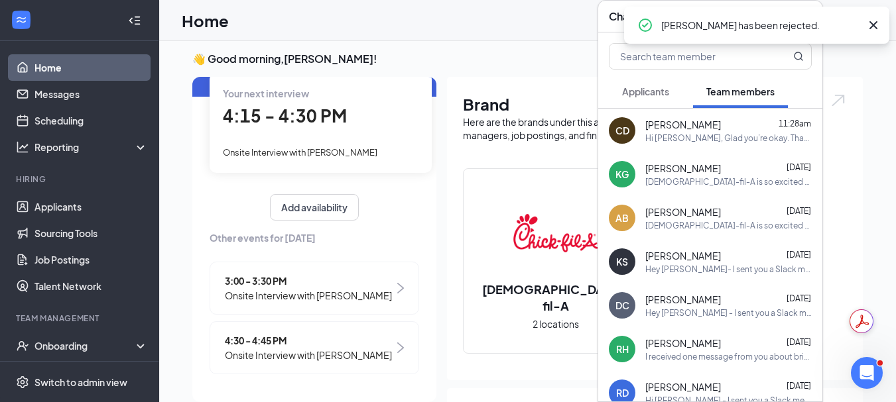
scroll to position [84, 0]
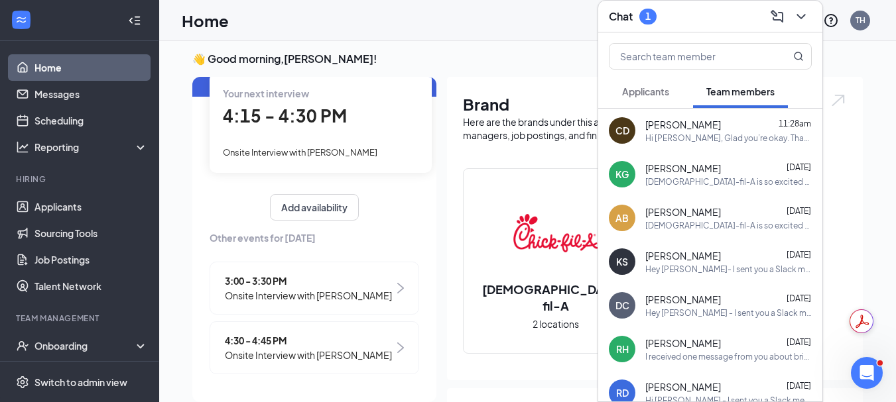
click at [386, 270] on div "3:00 - 3:30 PM Onsite Interview with Tywan Davis" at bounding box center [313, 288] width 209 height 53
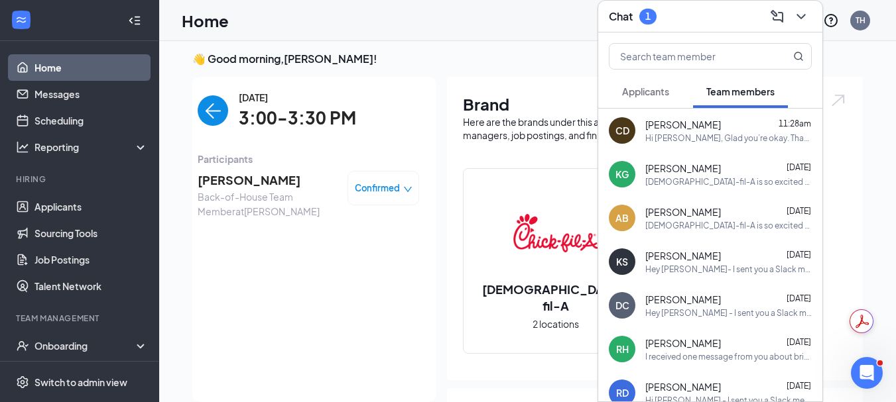
click at [403, 188] on icon "down" at bounding box center [407, 189] width 9 height 9
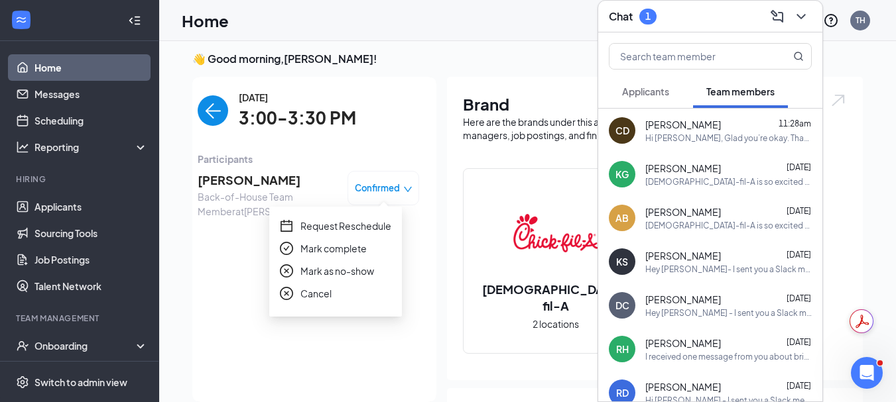
click at [349, 274] on span "Mark as no-show" at bounding box center [337, 271] width 74 height 15
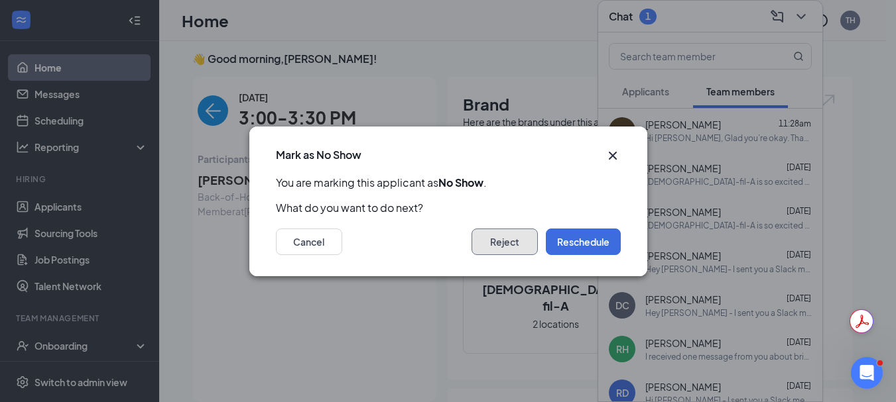
click at [503, 239] on button "Reject" at bounding box center [504, 242] width 66 height 27
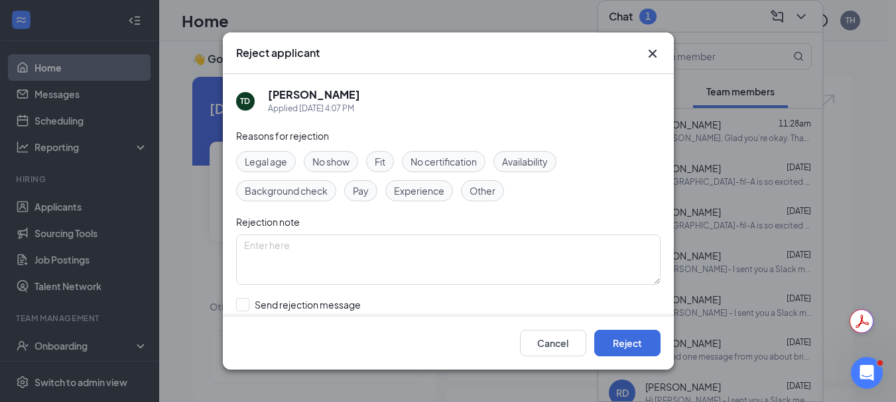
click at [337, 164] on span "No show" at bounding box center [330, 161] width 37 height 15
click at [243, 305] on input "Send rejection message If unchecked, the applicant will not receive a rejection…" at bounding box center [387, 312] width 302 height 29
checkbox input "true"
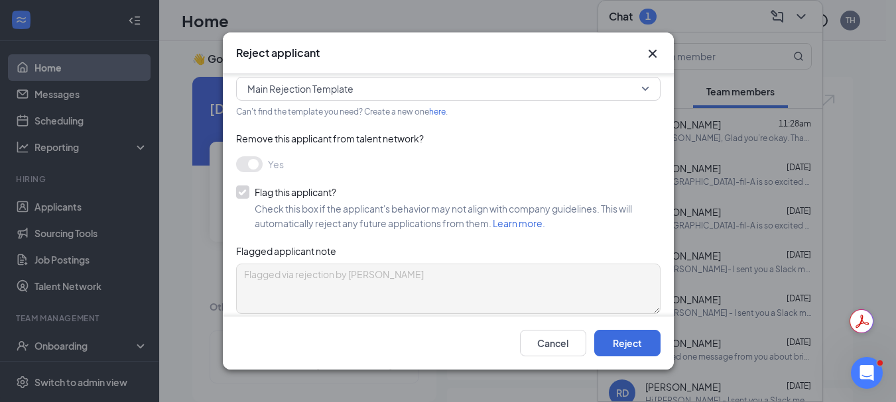
scroll to position [294, 0]
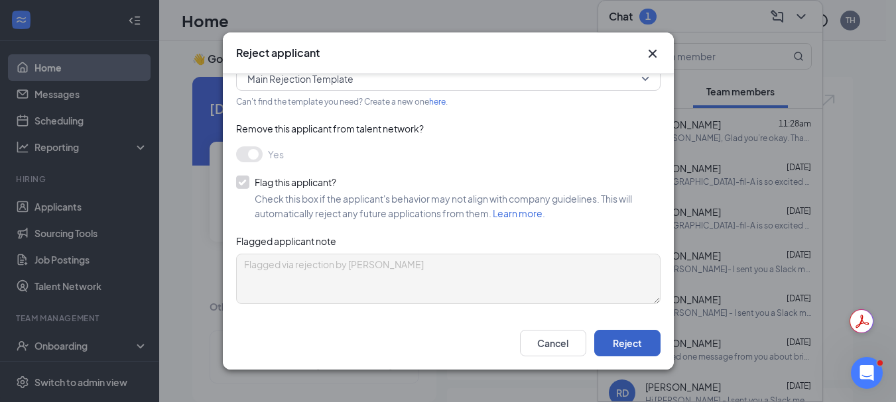
click at [625, 343] on button "Reject" at bounding box center [627, 343] width 66 height 27
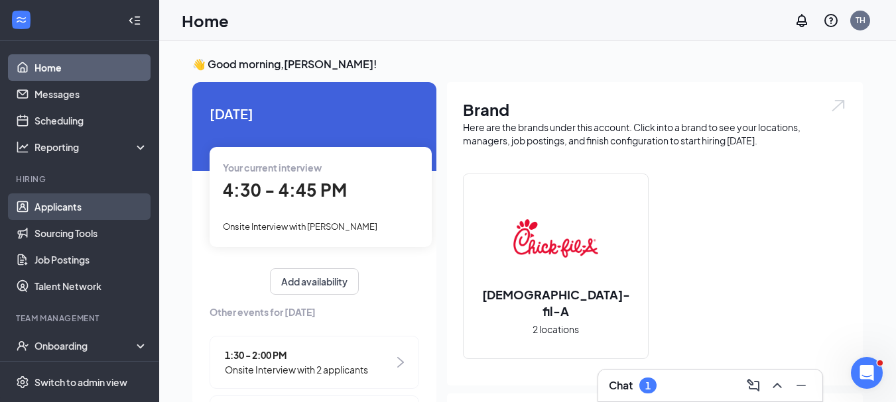
click at [58, 206] on link "Applicants" at bounding box center [90, 207] width 113 height 27
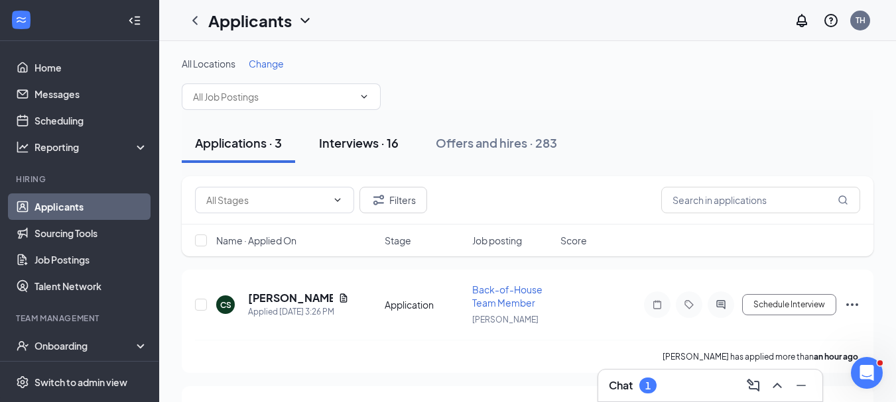
click at [349, 149] on div "Interviews · 16" at bounding box center [359, 143] width 80 height 17
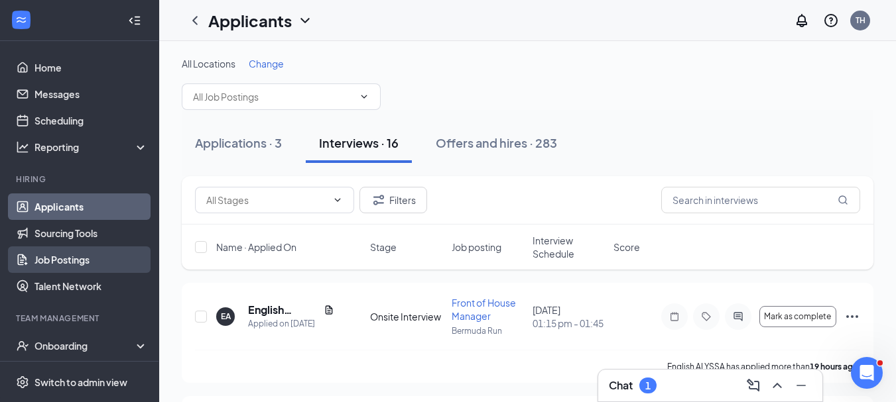
click at [78, 263] on link "Job Postings" at bounding box center [90, 260] width 113 height 27
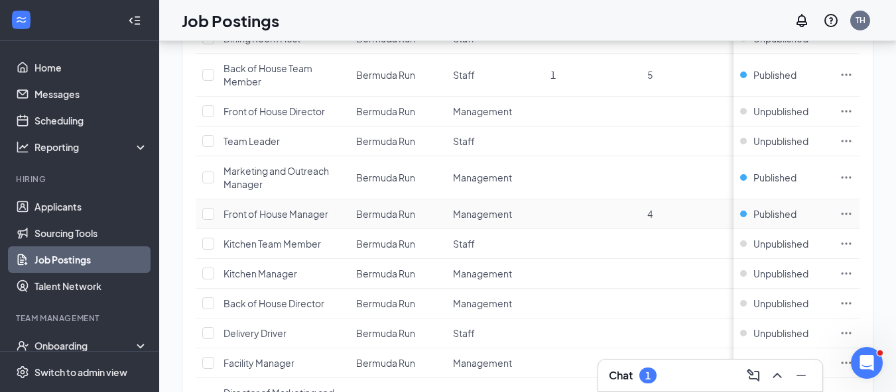
scroll to position [276, 0]
click at [794, 214] on span "Published" at bounding box center [774, 212] width 43 height 13
click at [689, 204] on td "4" at bounding box center [688, 213] width 97 height 30
